Goal: Communication & Community: Ask a question

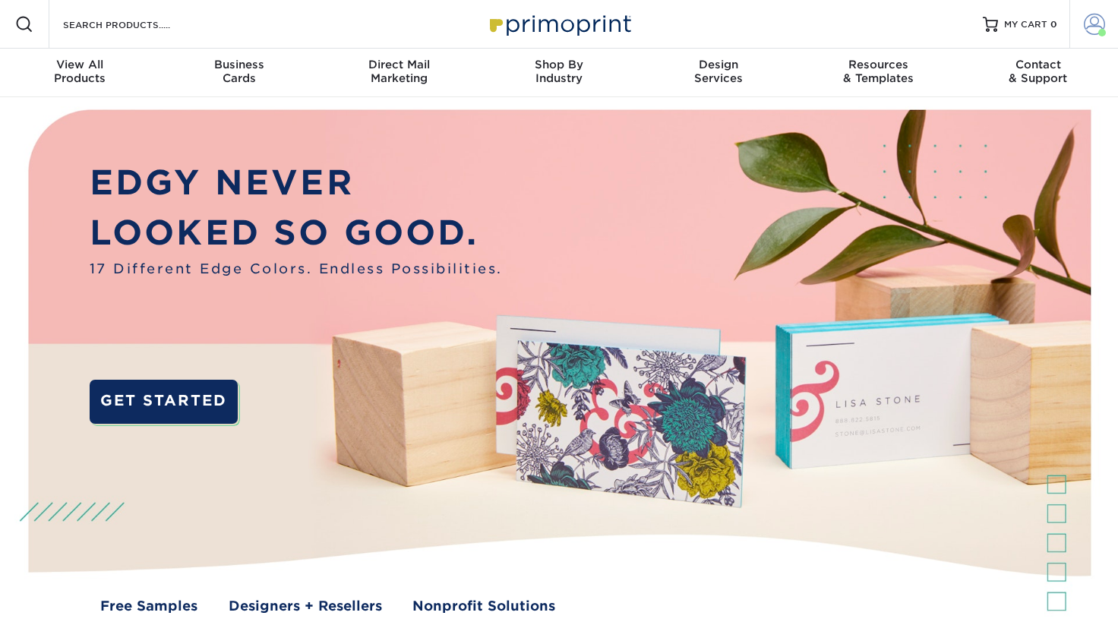
click at [1096, 22] on span at bounding box center [1094, 24] width 21 height 21
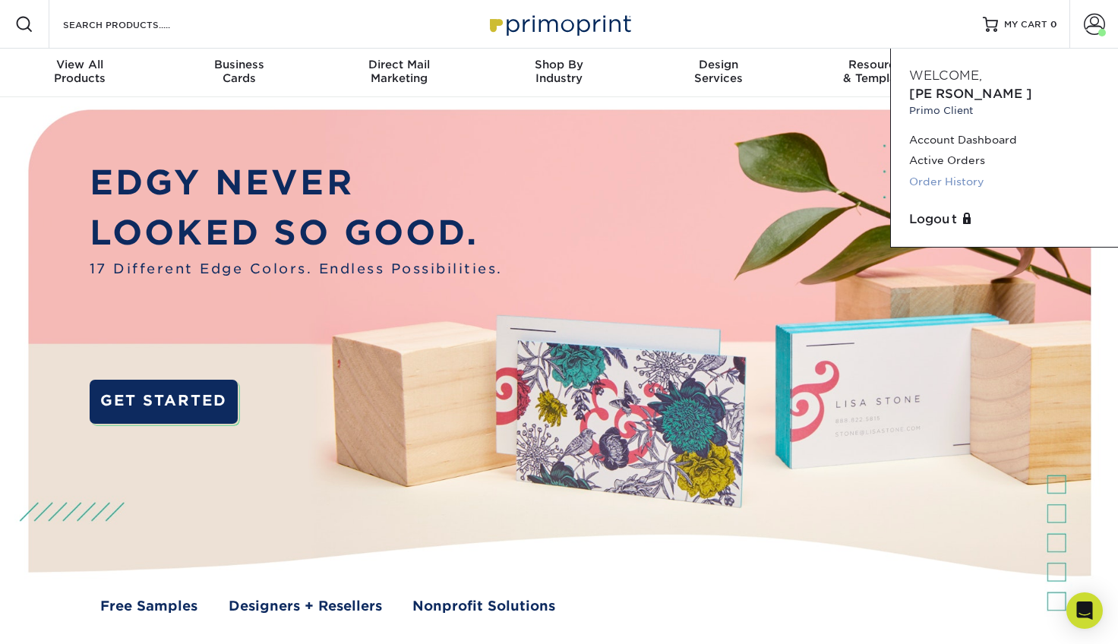
click at [943, 172] on link "Order History" at bounding box center [1004, 182] width 191 height 21
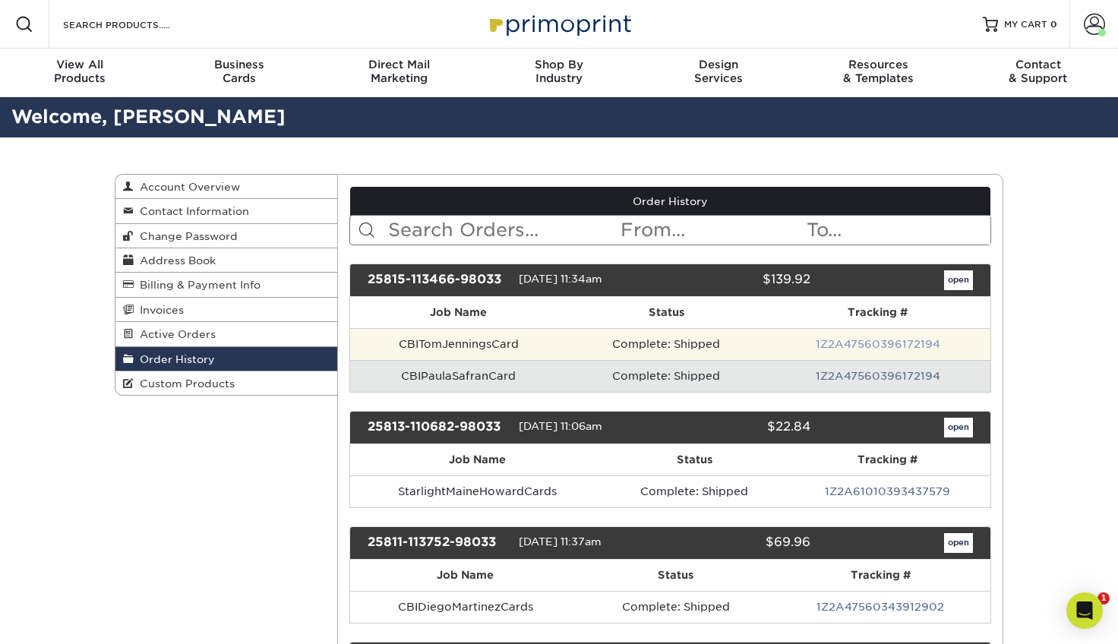
click at [894, 342] on link "1Z2A47560396172194" at bounding box center [878, 344] width 125 height 12
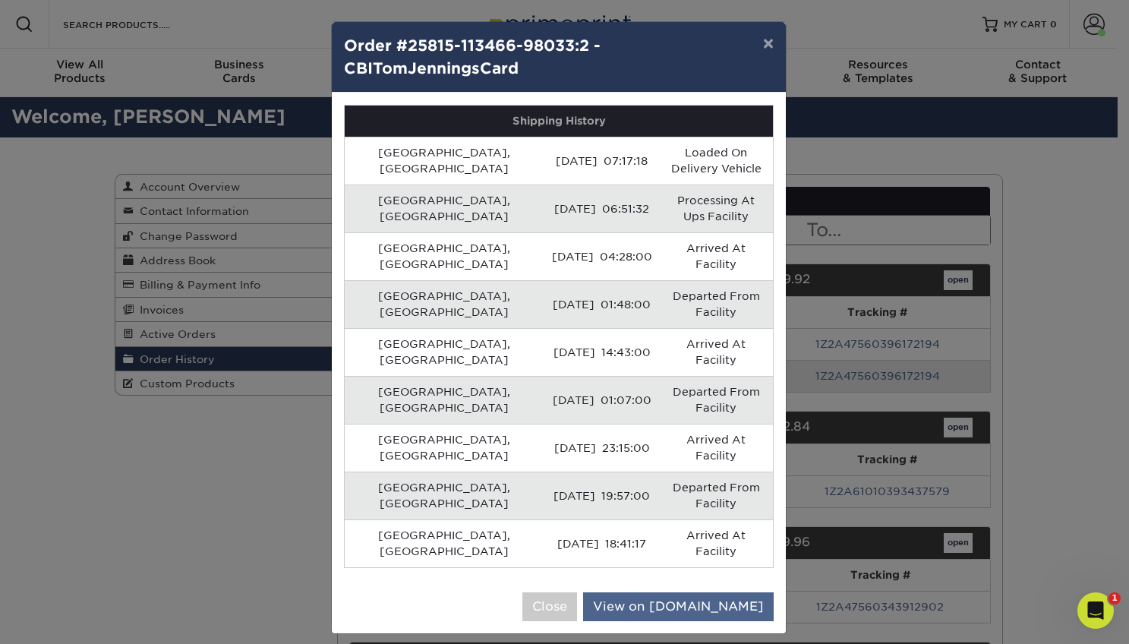
click at [687, 592] on link "View on UPS.com" at bounding box center [678, 606] width 191 height 29
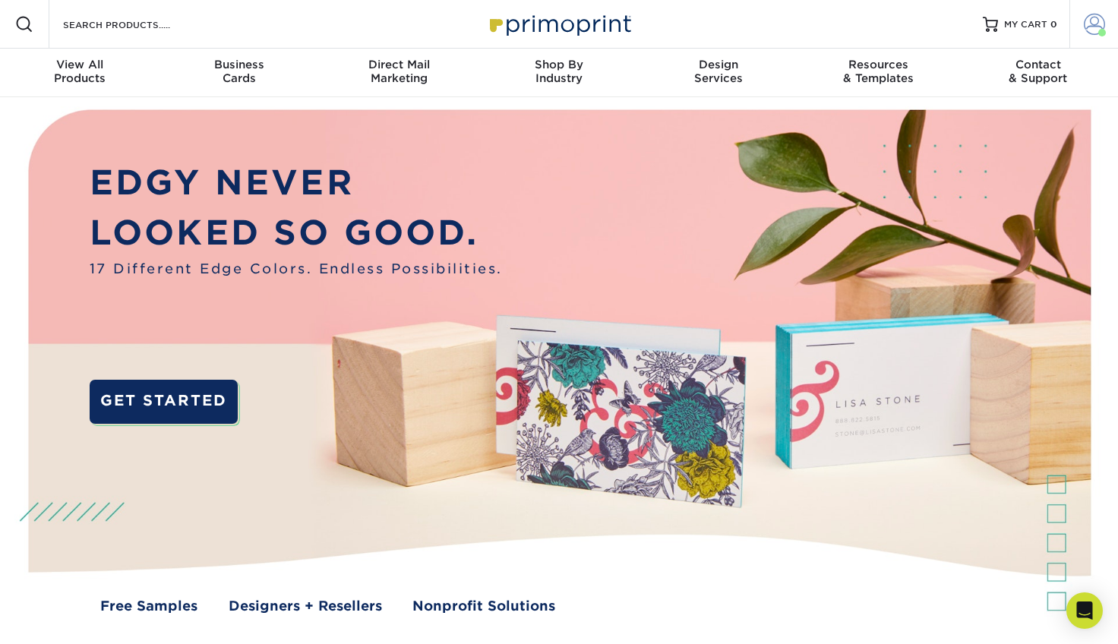
click at [1099, 25] on span at bounding box center [1094, 24] width 21 height 21
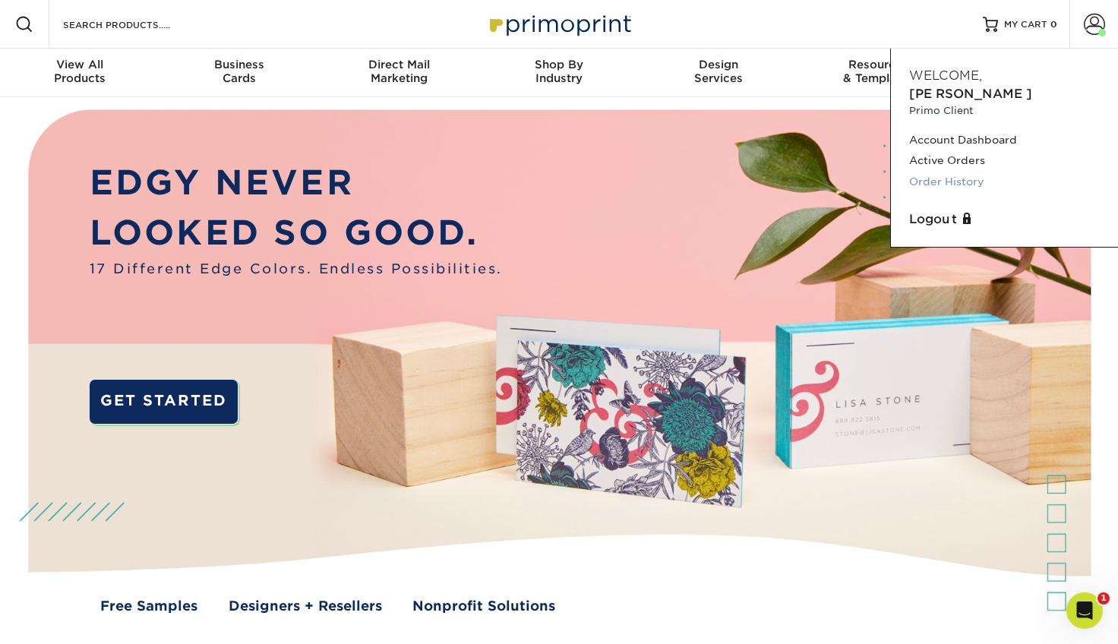
click at [947, 172] on link "Order History" at bounding box center [1004, 182] width 191 height 21
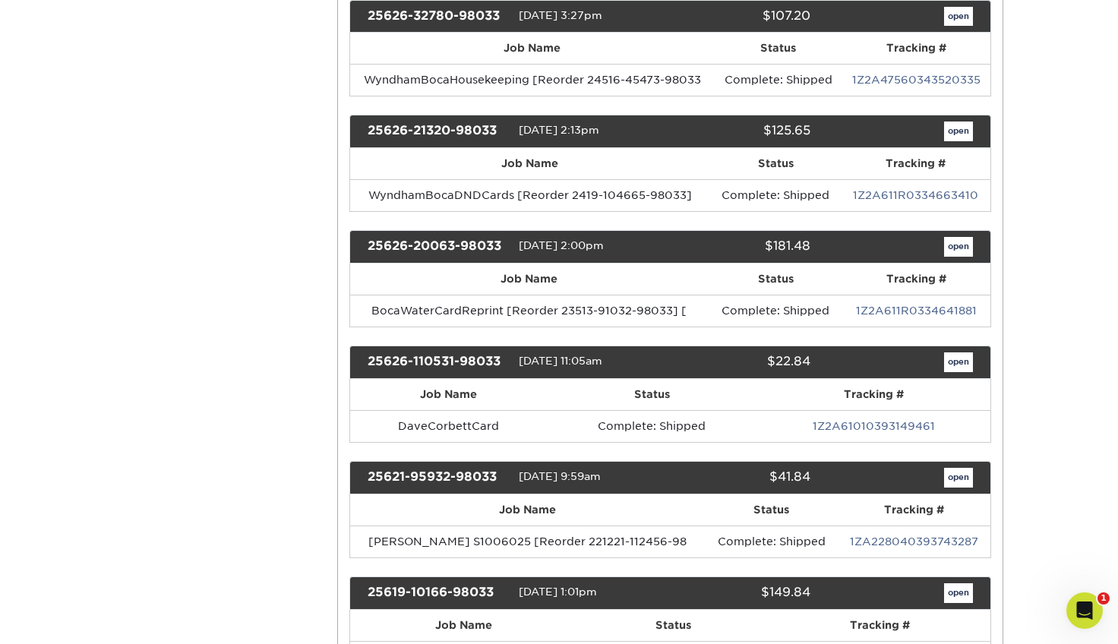
scroll to position [1548, 0]
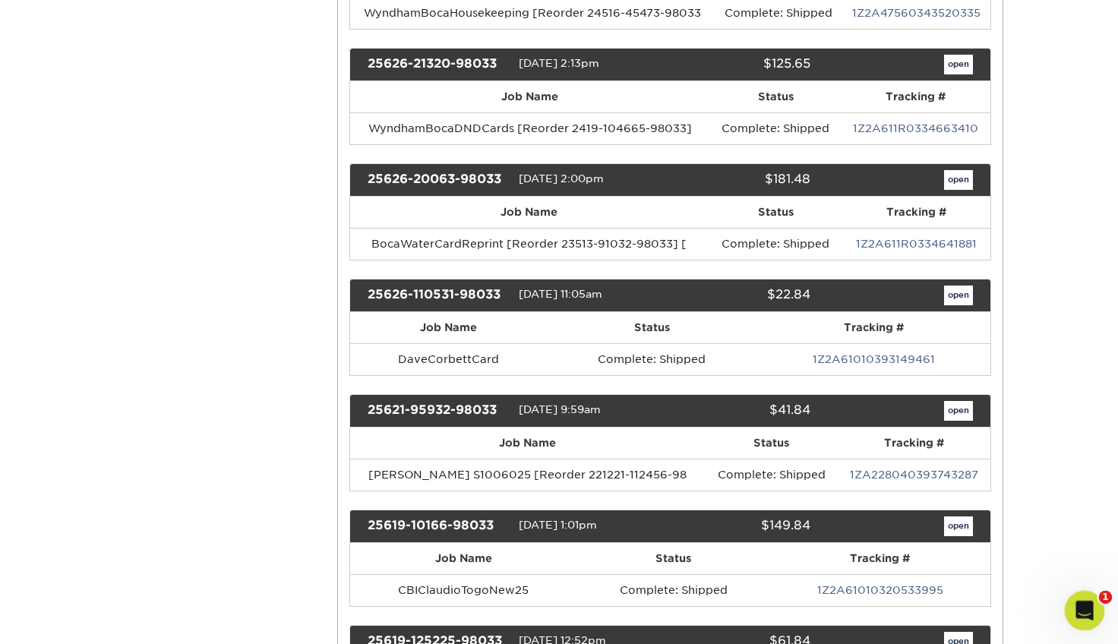
click at [1082, 611] on icon "Open Intercom Messenger" at bounding box center [1082, 608] width 25 height 25
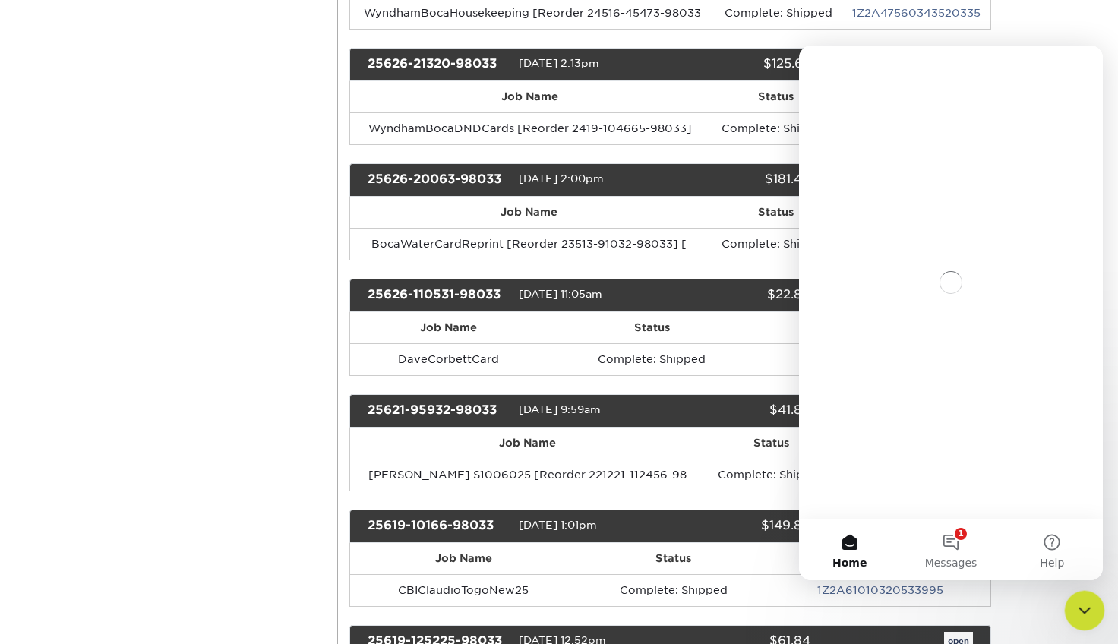
scroll to position [0, 0]
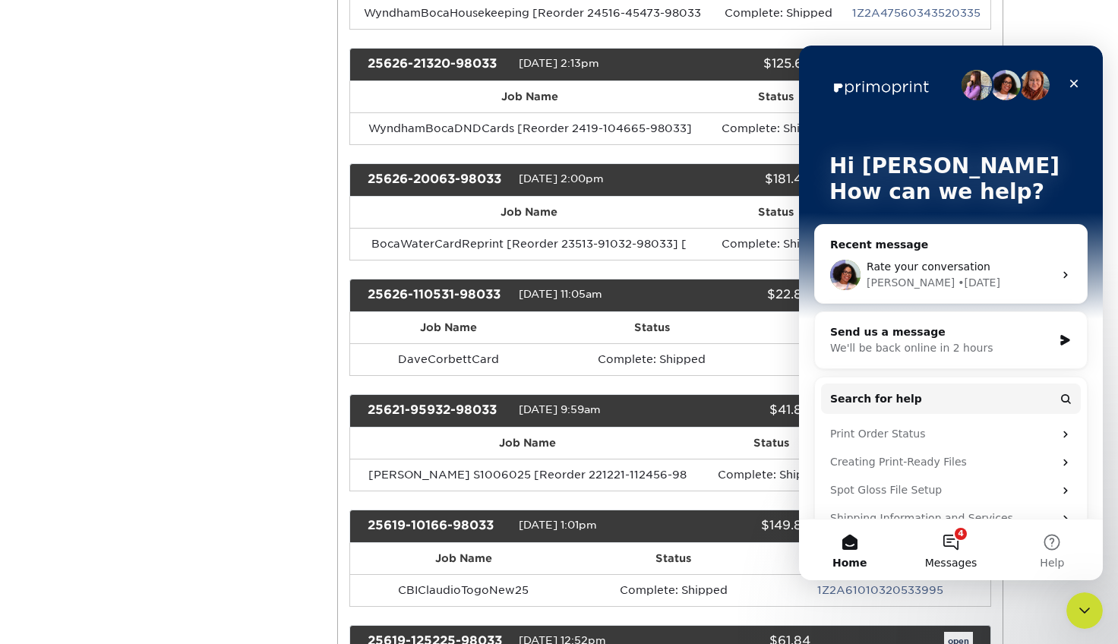
click at [955, 532] on button "4 Messages" at bounding box center [950, 549] width 101 height 61
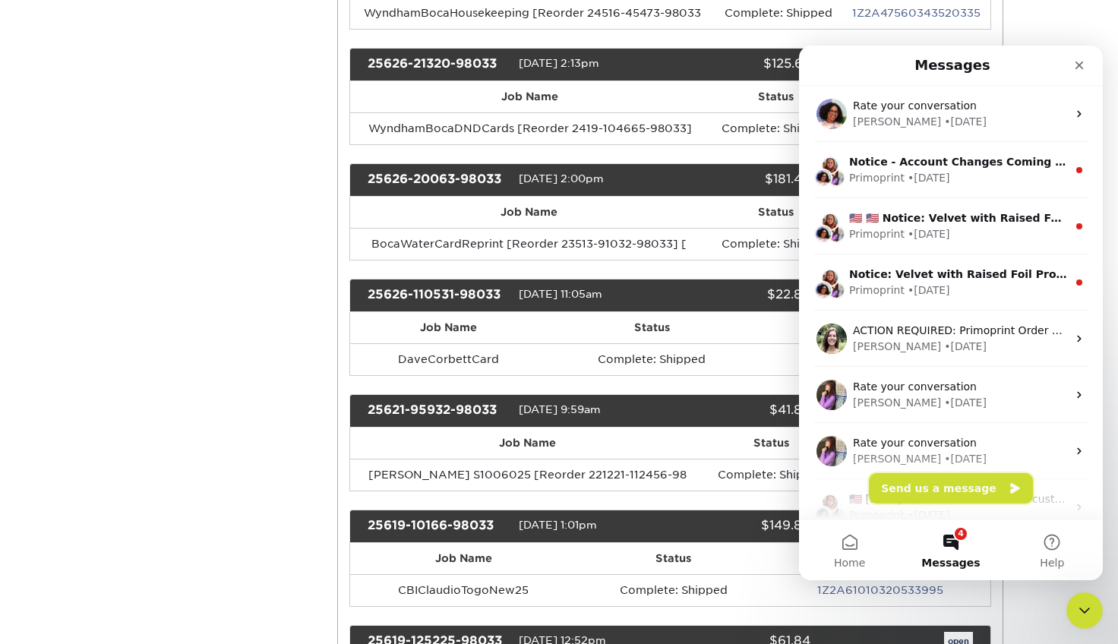
click at [946, 491] on button "Send us a message" at bounding box center [951, 488] width 164 height 30
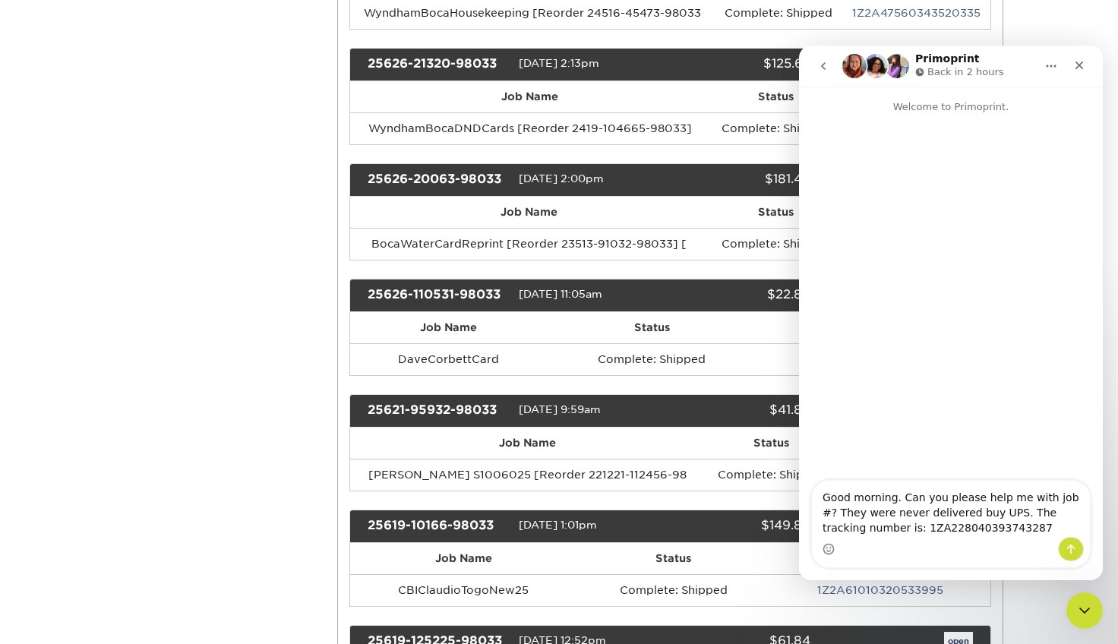
click at [485, 401] on div "25621-95932-98033" at bounding box center [437, 411] width 163 height 20
drag, startPoint x: 498, startPoint y: 398, endPoint x: 365, endPoint y: 403, distance: 133.7
click at [365, 403] on div "25621-95932-98033" at bounding box center [437, 411] width 163 height 20
copy div "25621-95932-98033"
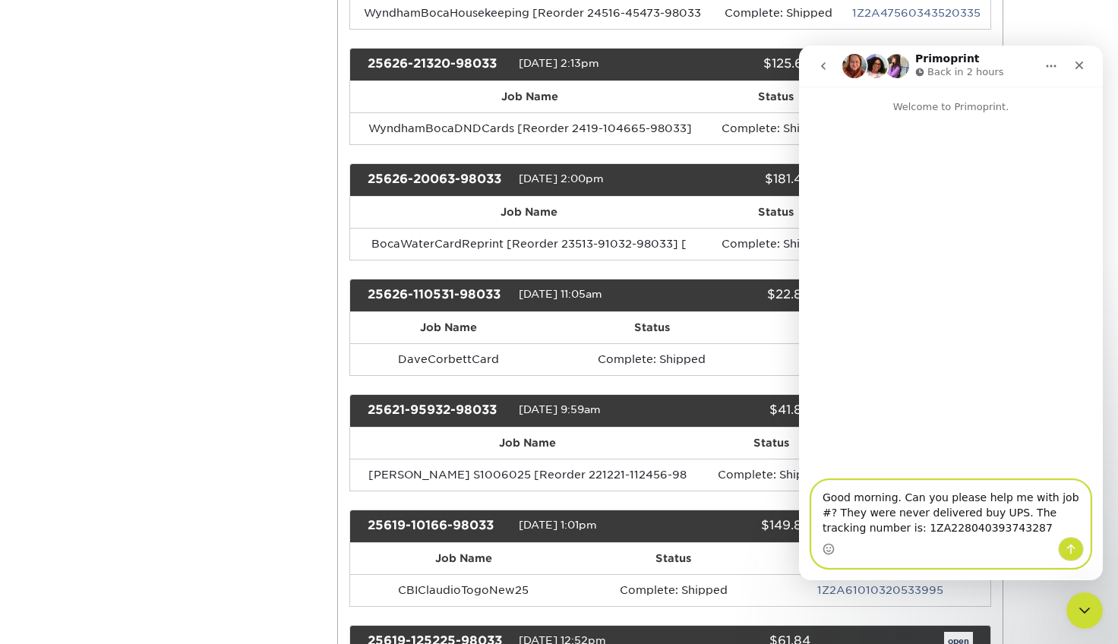
click at [879, 512] on textarea "Good morning. Can you please help me with job #? They were never delivered buy …" at bounding box center [951, 509] width 278 height 56
click at [1067, 498] on textarea "Good morning. Can you please help me with job #? They were never delivered buy …" at bounding box center [951, 509] width 278 height 56
click at [1067, 500] on textarea "Good morning. Can you please help me with job #? They were never delivered buy …" at bounding box center [951, 509] width 278 height 56
paste textarea "25621-95932-98033"
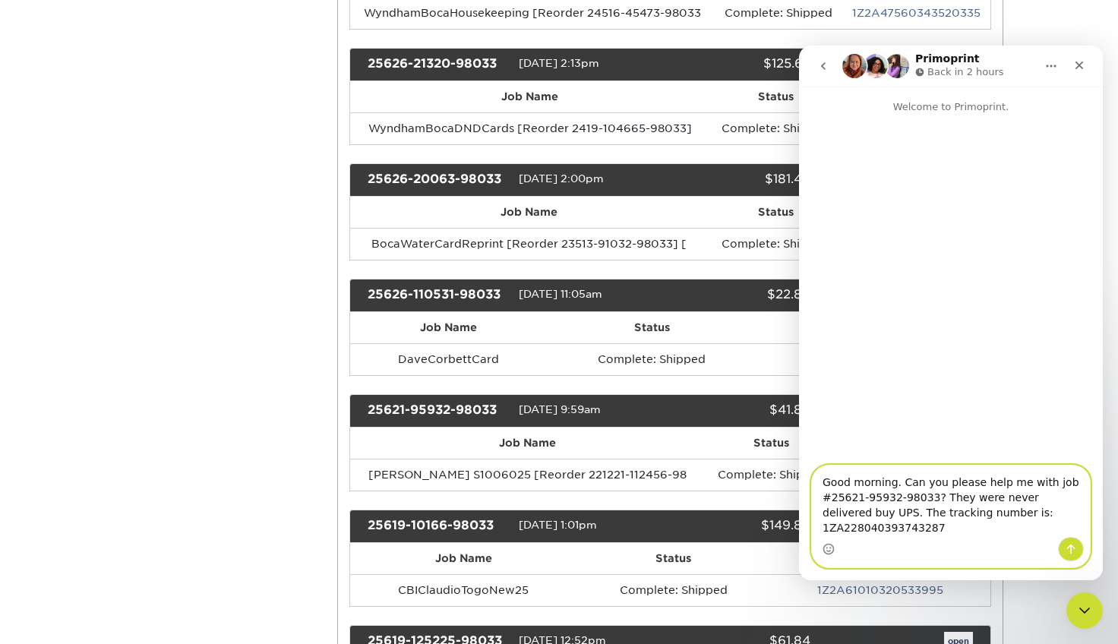
click at [835, 515] on textarea "Good morning. Can you please help me with job #25621-95932-98033? They were nev…" at bounding box center [951, 501] width 278 height 71
click at [943, 529] on textarea "Good morning. Can you please help me with job #25621-95932-98033? They were nev…" at bounding box center [951, 501] width 278 height 71
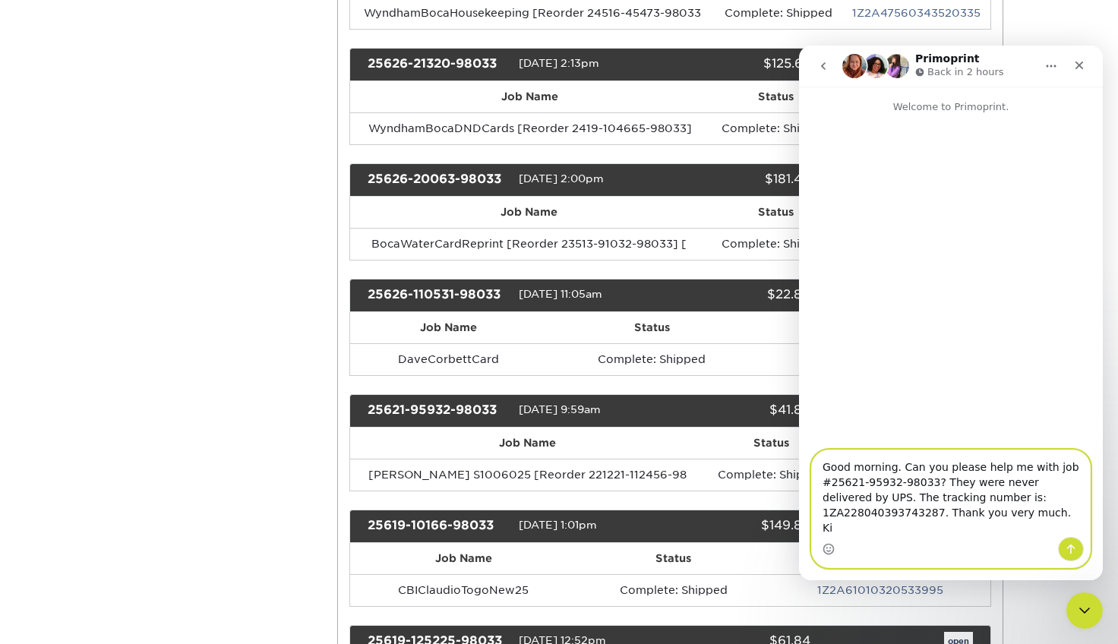
type textarea "Good morning. Can you please help me with job #25621-95932-98033? They were nev…"
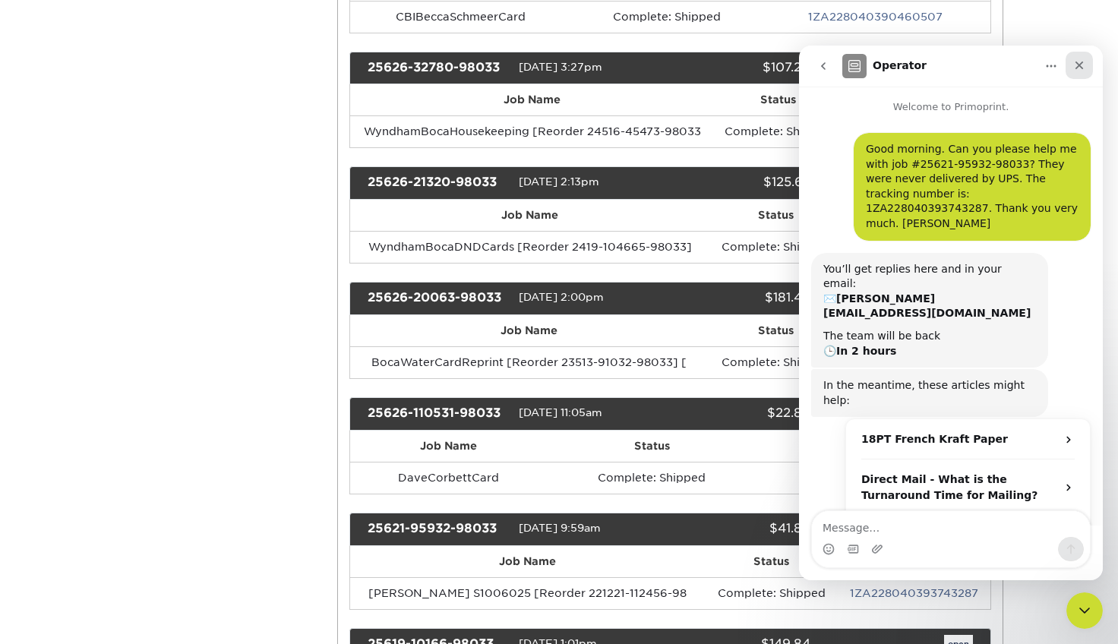
scroll to position [51, 0]
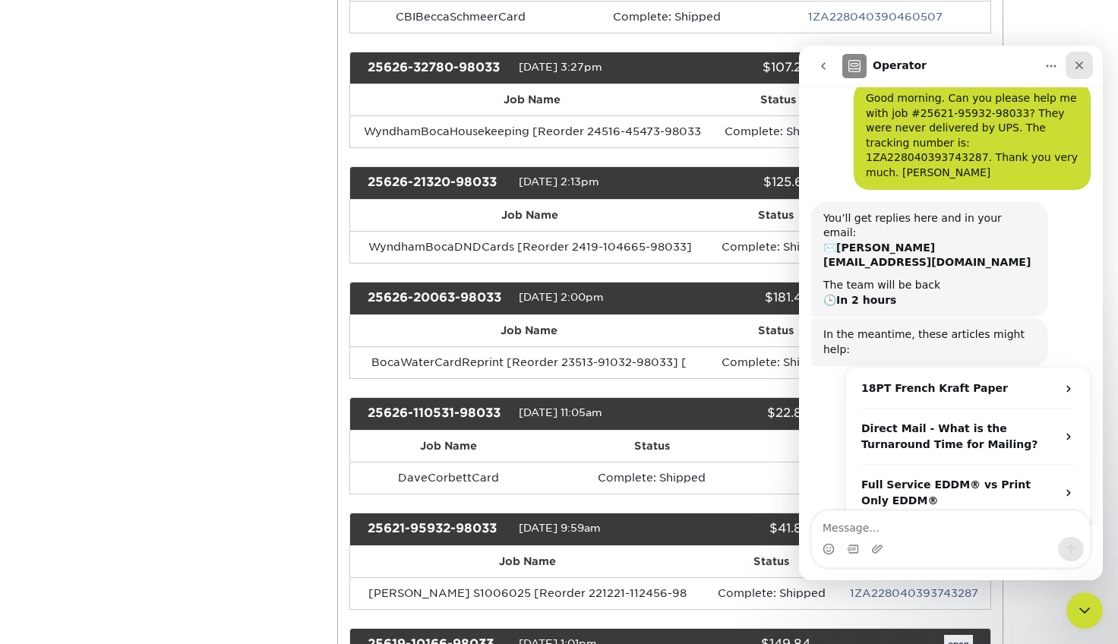
click at [1082, 65] on icon "Close" at bounding box center [1079, 65] width 12 height 12
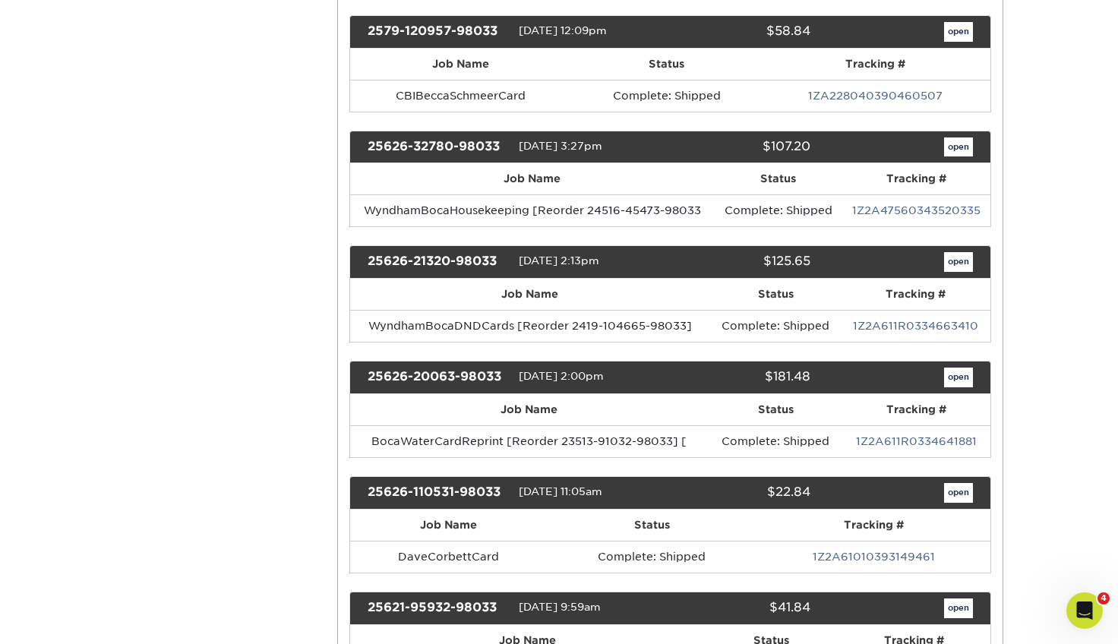
scroll to position [0, 0]
